Goal: Check status: Check status

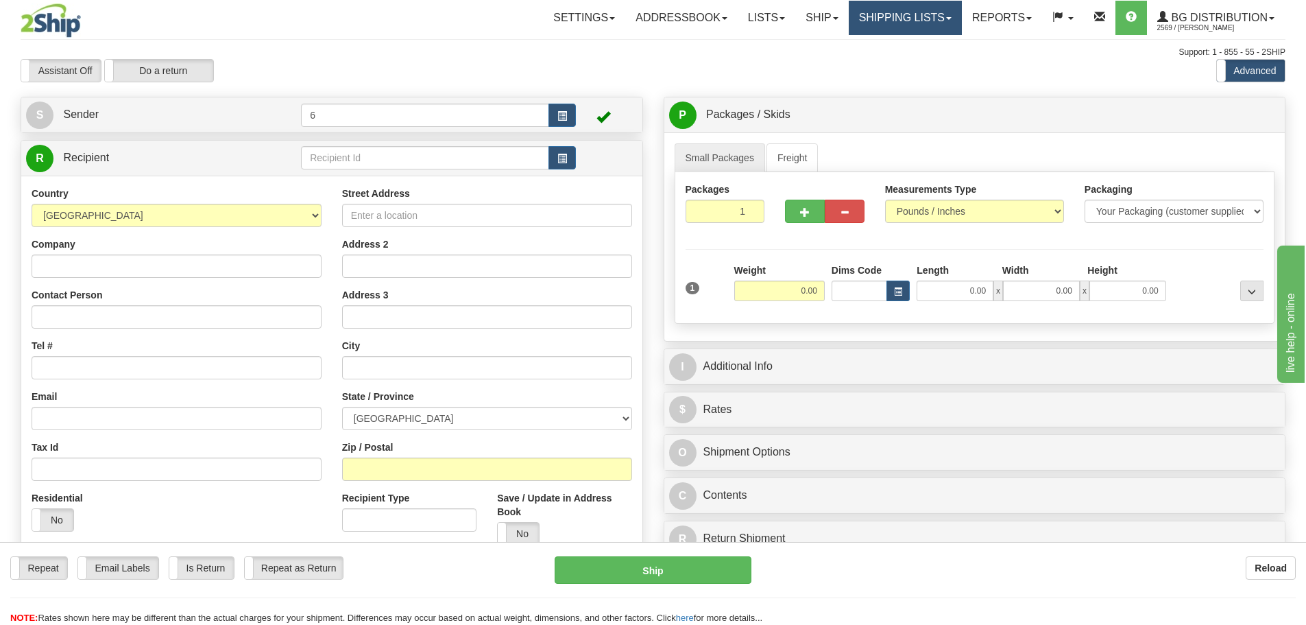
click at [880, 23] on link "Shipping lists" at bounding box center [905, 18] width 113 height 34
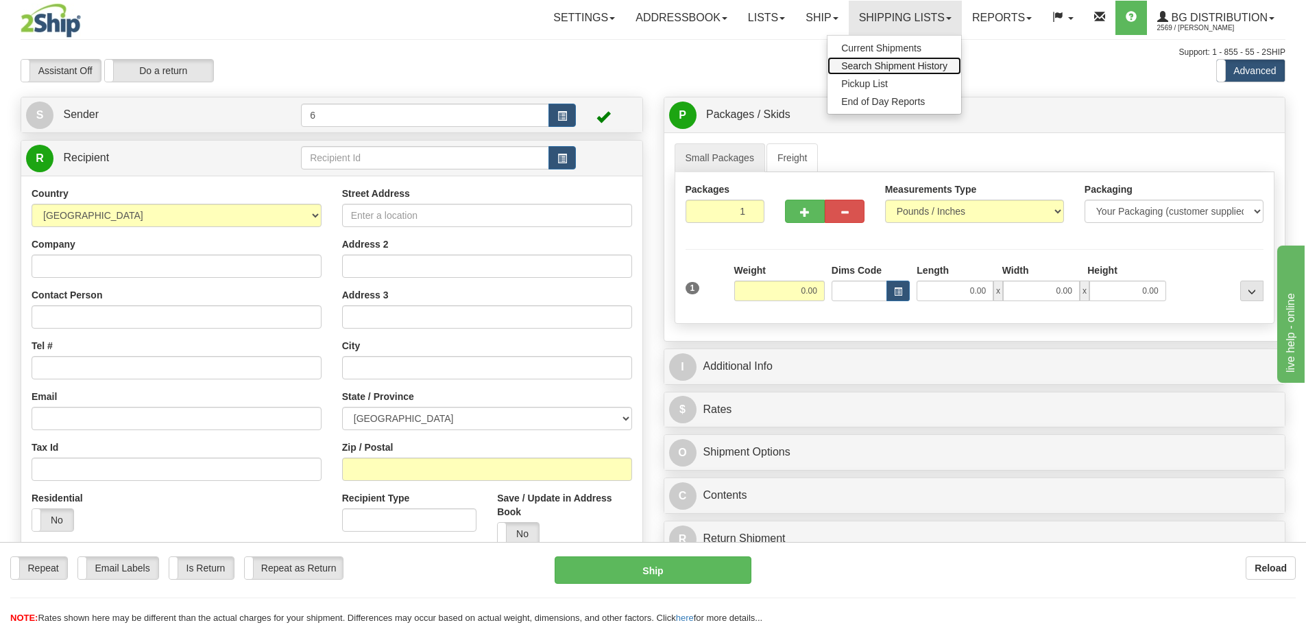
click at [866, 71] on span "Search Shipment History" at bounding box center [894, 65] width 106 height 11
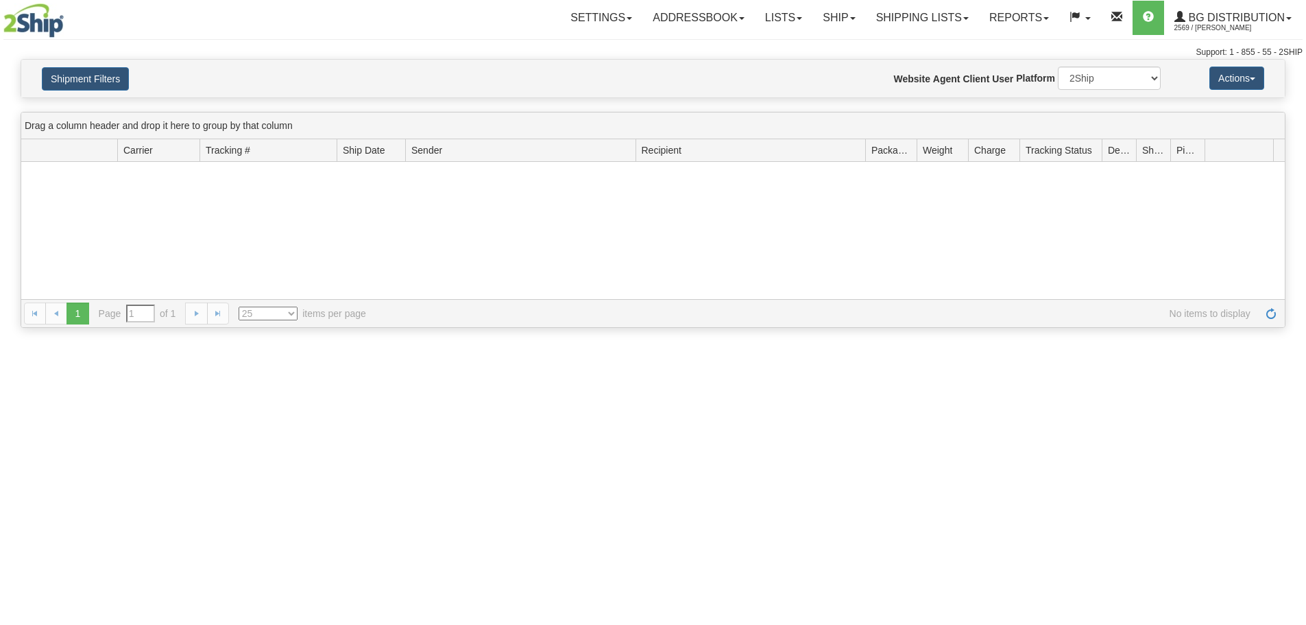
type input "From 09/24/2025 To 09/25/2025"
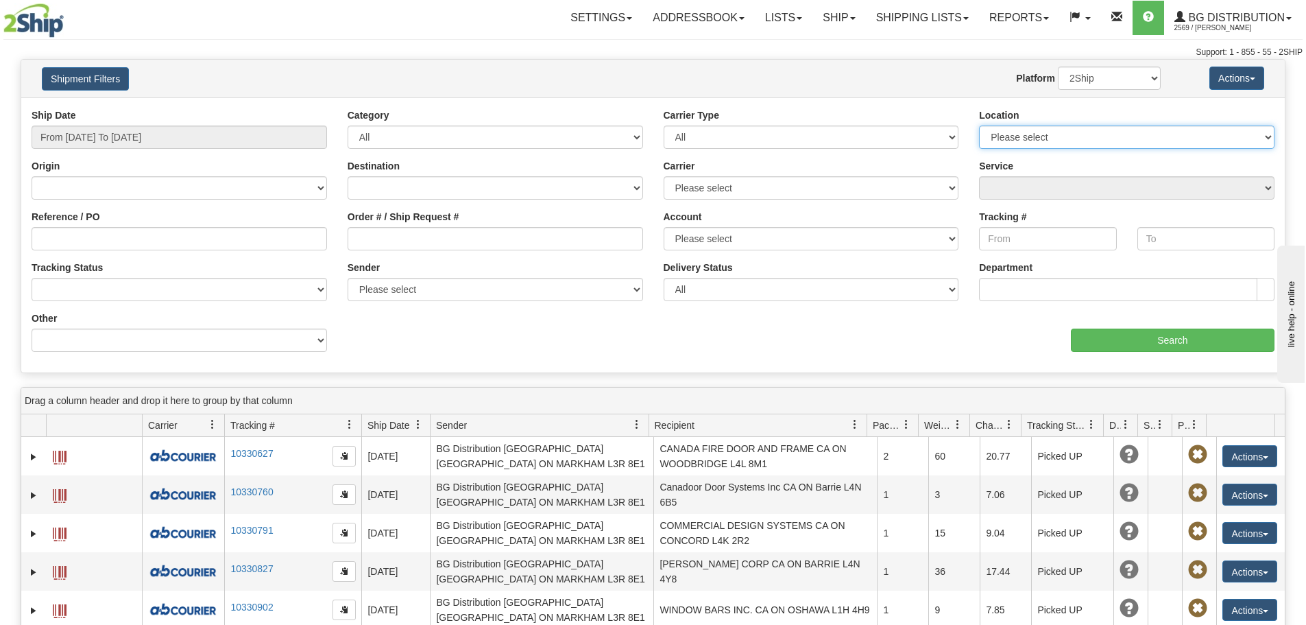
click at [1057, 141] on select "Please select Ottawa K1B 3W7 Montreal Quebec City Winnipeg Toronto Burnaby" at bounding box center [1127, 136] width 296 height 23
select select "6954"
click at [979, 125] on select "Please select Ottawa K1B 3W7 Montreal Quebec City Winnipeg Toronto Burnaby" at bounding box center [1127, 136] width 296 height 23
click at [1151, 343] on input "Search" at bounding box center [1173, 339] width 204 height 23
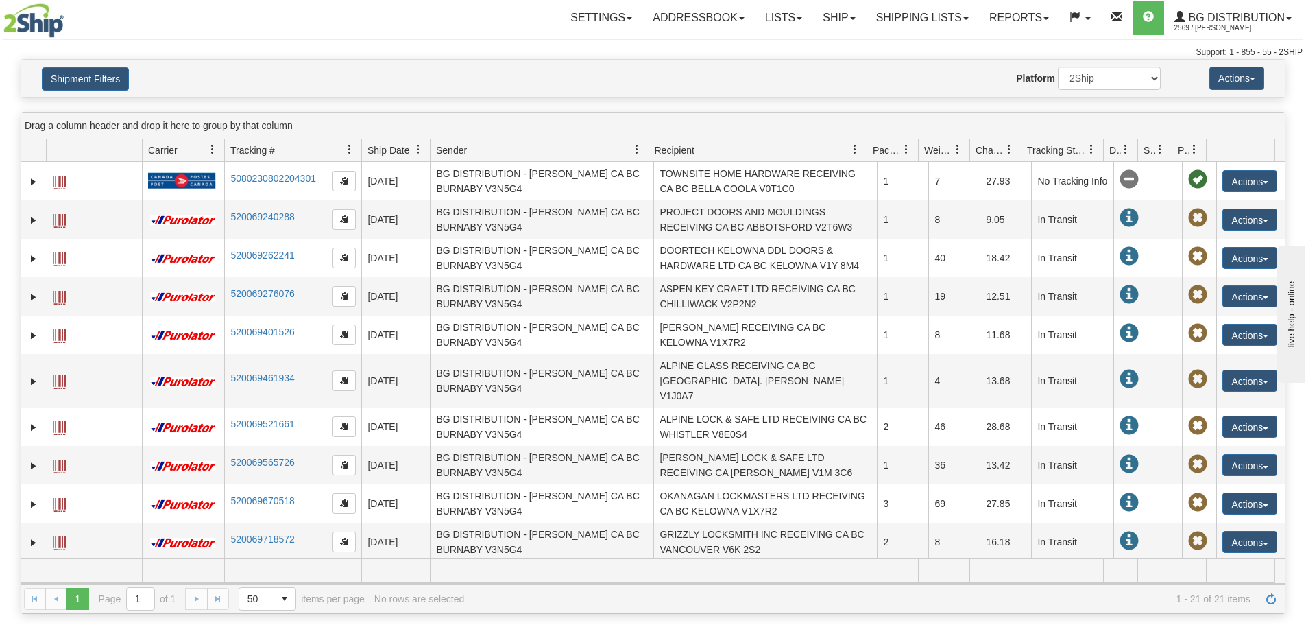
click at [675, 149] on span "Recipient" at bounding box center [675, 150] width 40 height 14
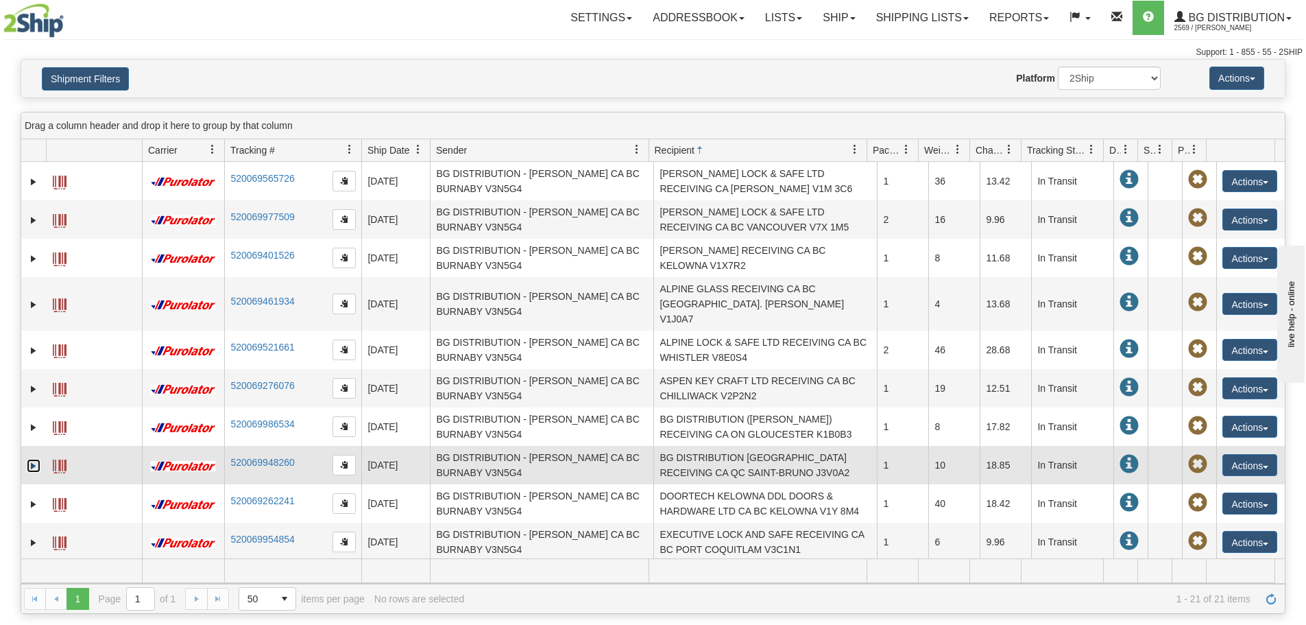
click at [30, 459] on link "Expand" at bounding box center [34, 466] width 14 height 14
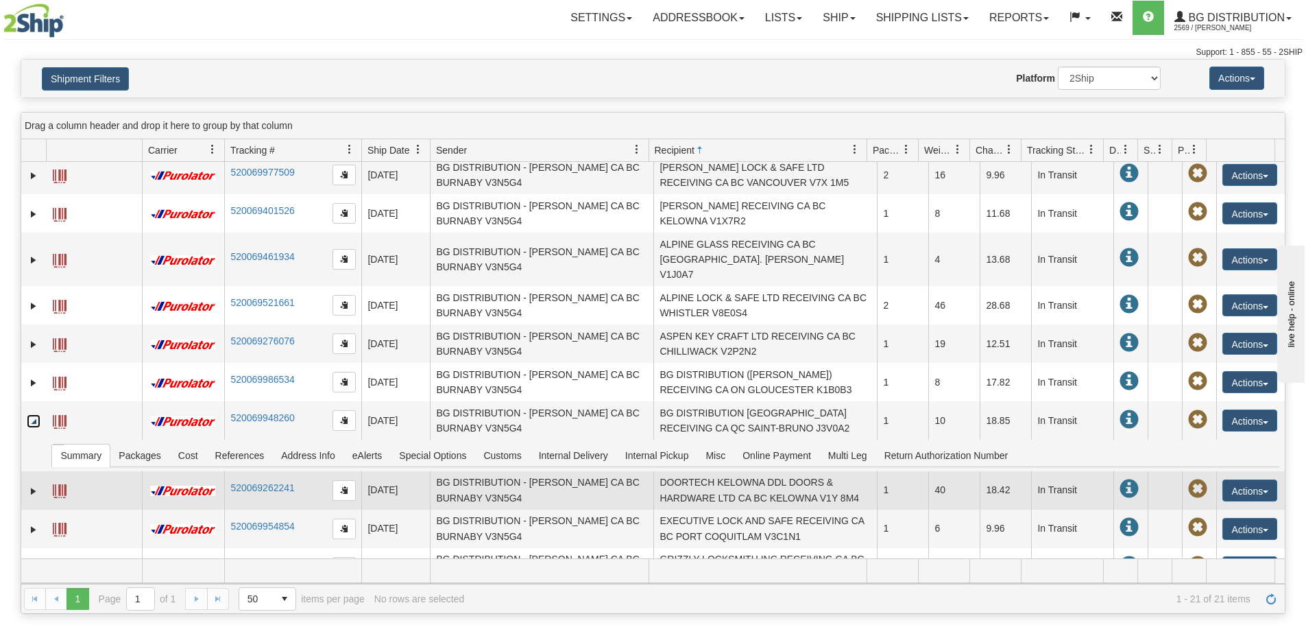
scroll to position [69, 0]
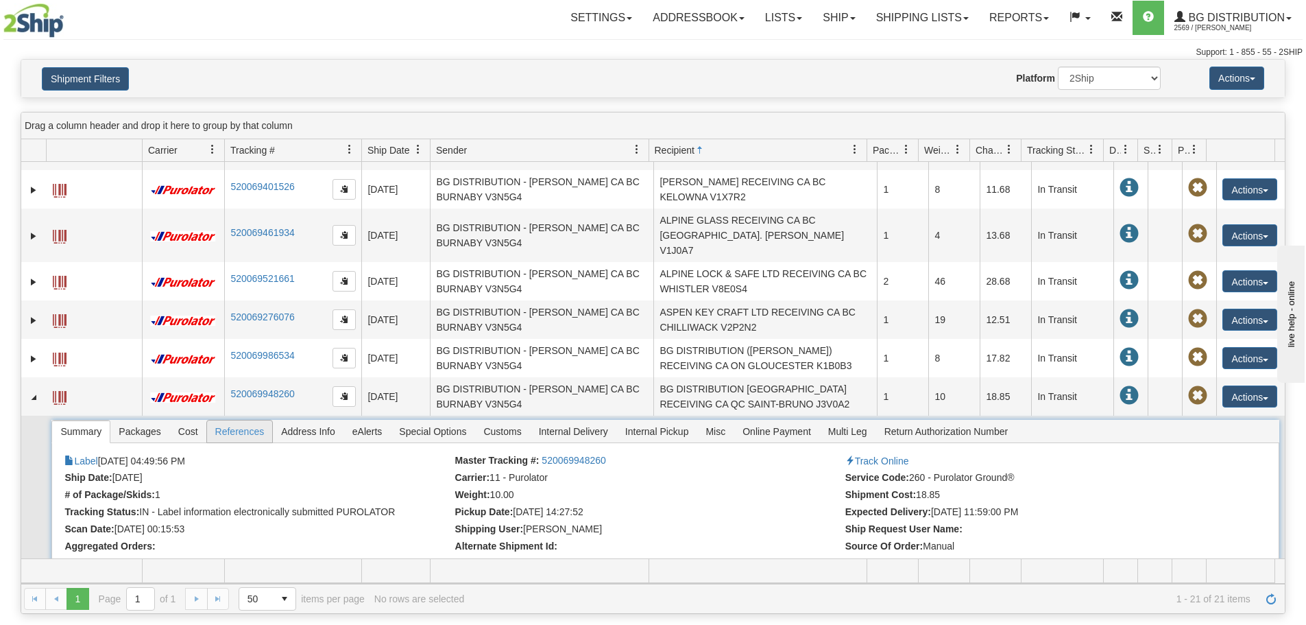
click at [237, 420] on span "References" at bounding box center [240, 431] width 66 height 22
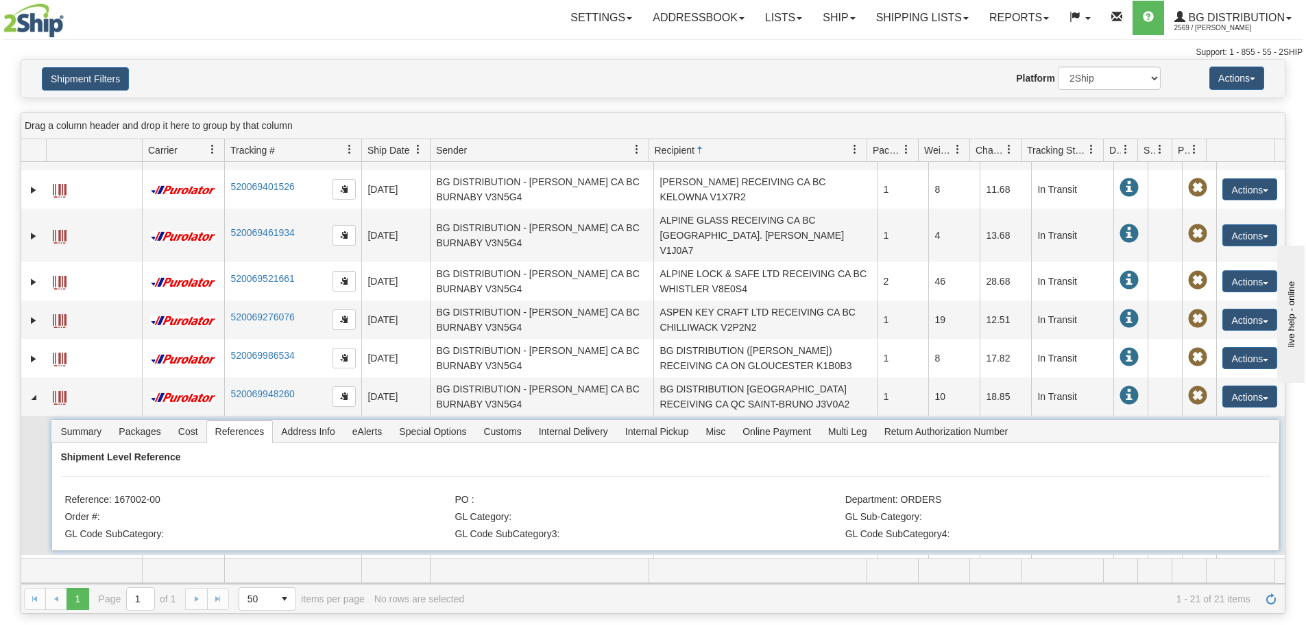
scroll to position [137, 0]
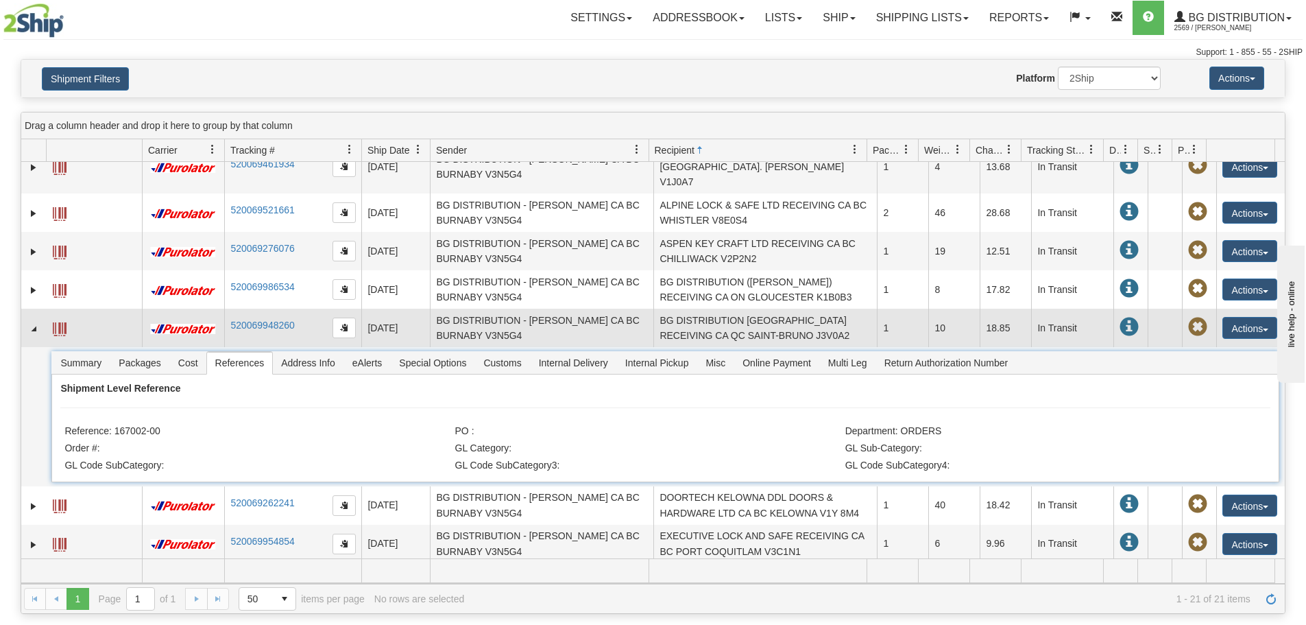
click at [62, 322] on span at bounding box center [60, 329] width 14 height 14
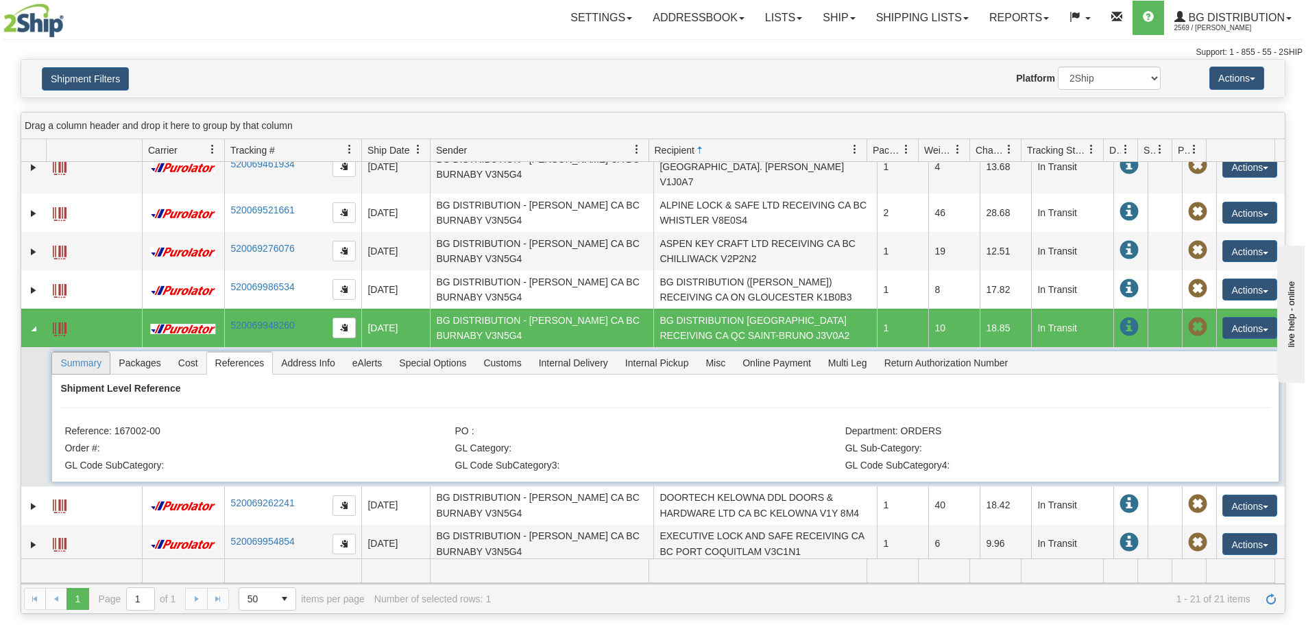
click at [95, 352] on span "Summary" at bounding box center [81, 363] width 58 height 22
